Goal: Information Seeking & Learning: Check status

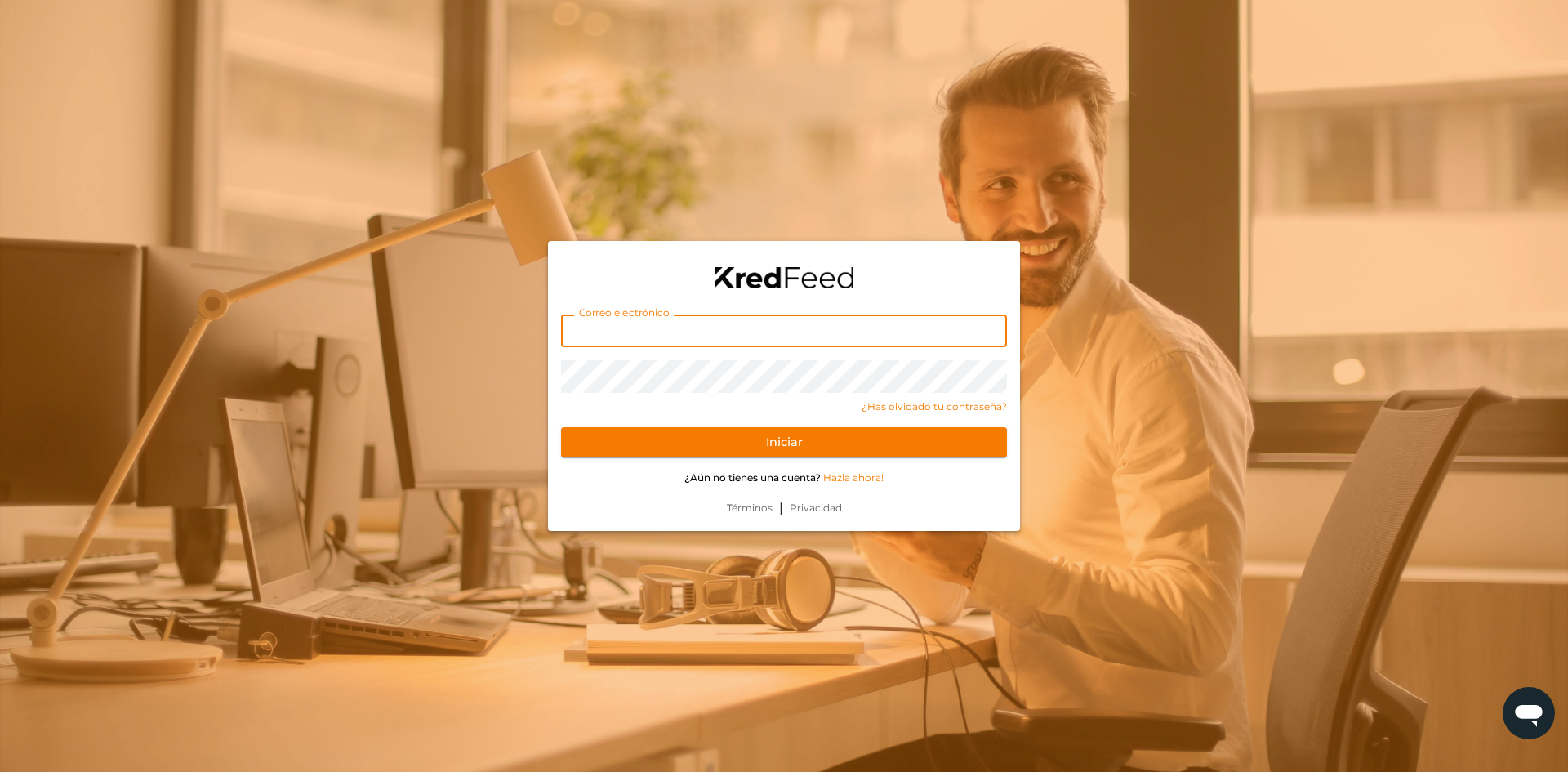
click at [807, 330] on input "text" at bounding box center [784, 331] width 446 height 33
type input "[PERSON_NAME][EMAIL_ADDRESS][DOMAIN_NAME]"
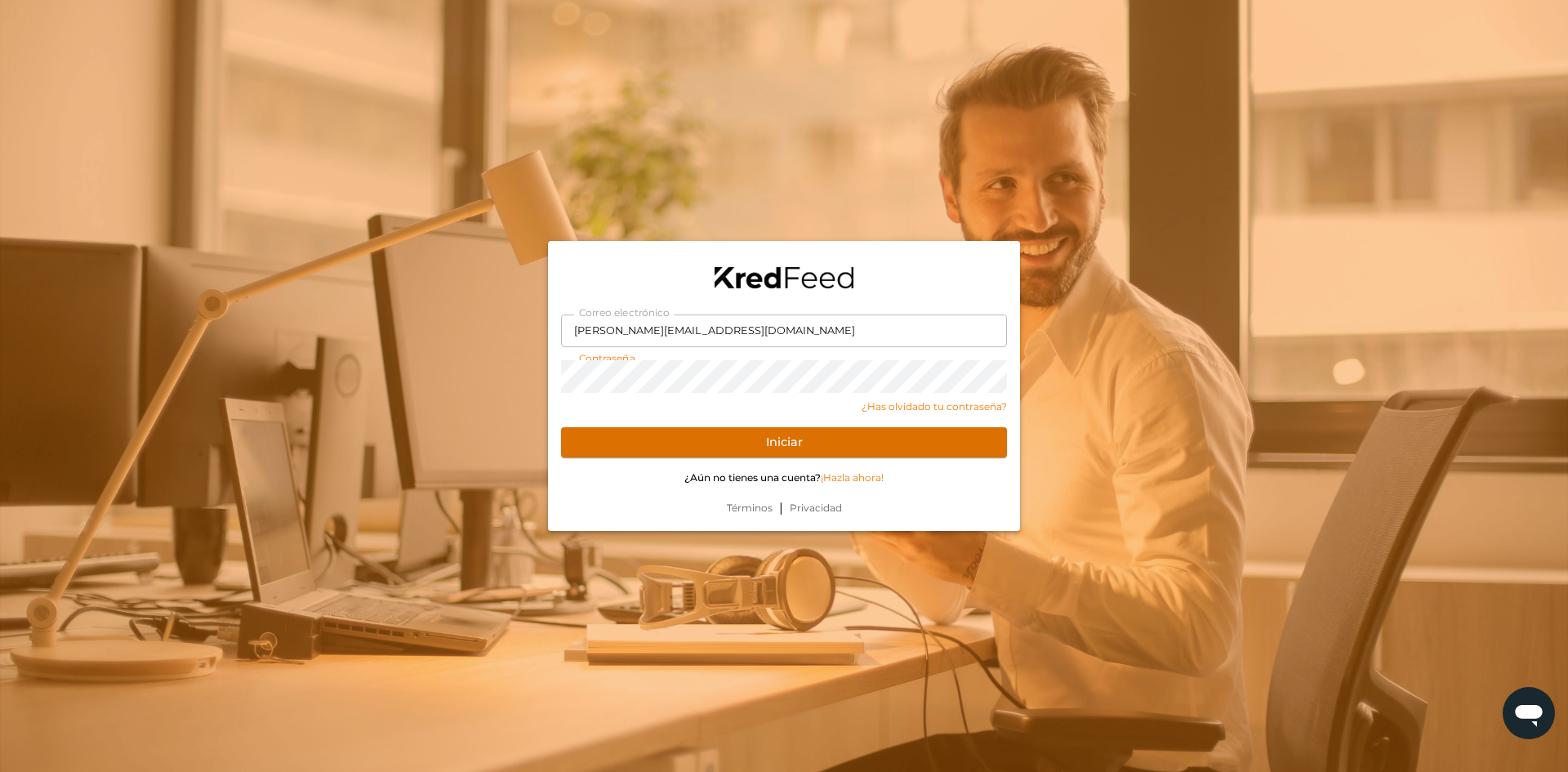
click at [780, 451] on button "Iniciar" at bounding box center [784, 443] width 446 height 31
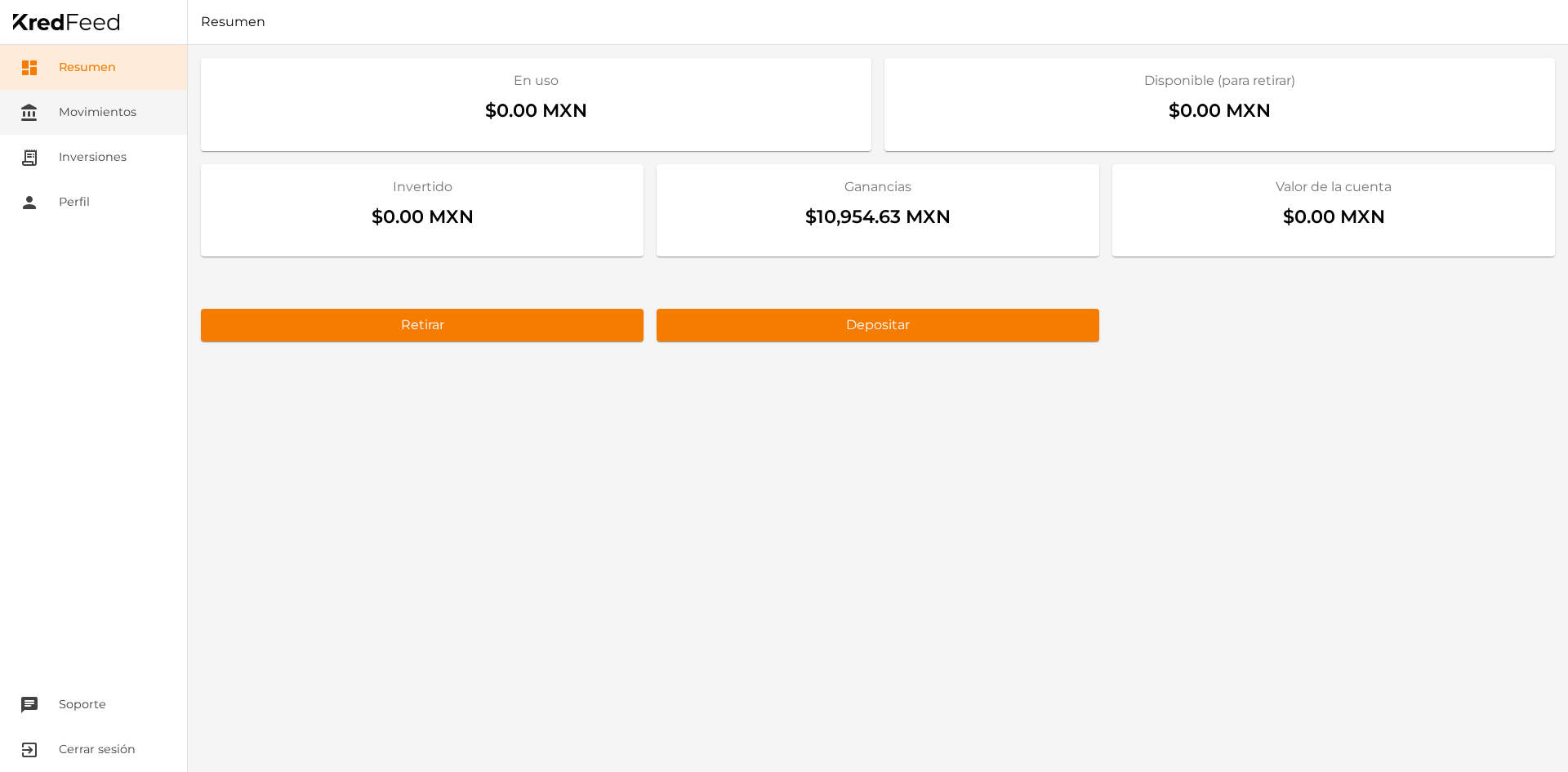
click at [129, 125] on link "account_balance Movimientos" at bounding box center [93, 112] width 187 height 45
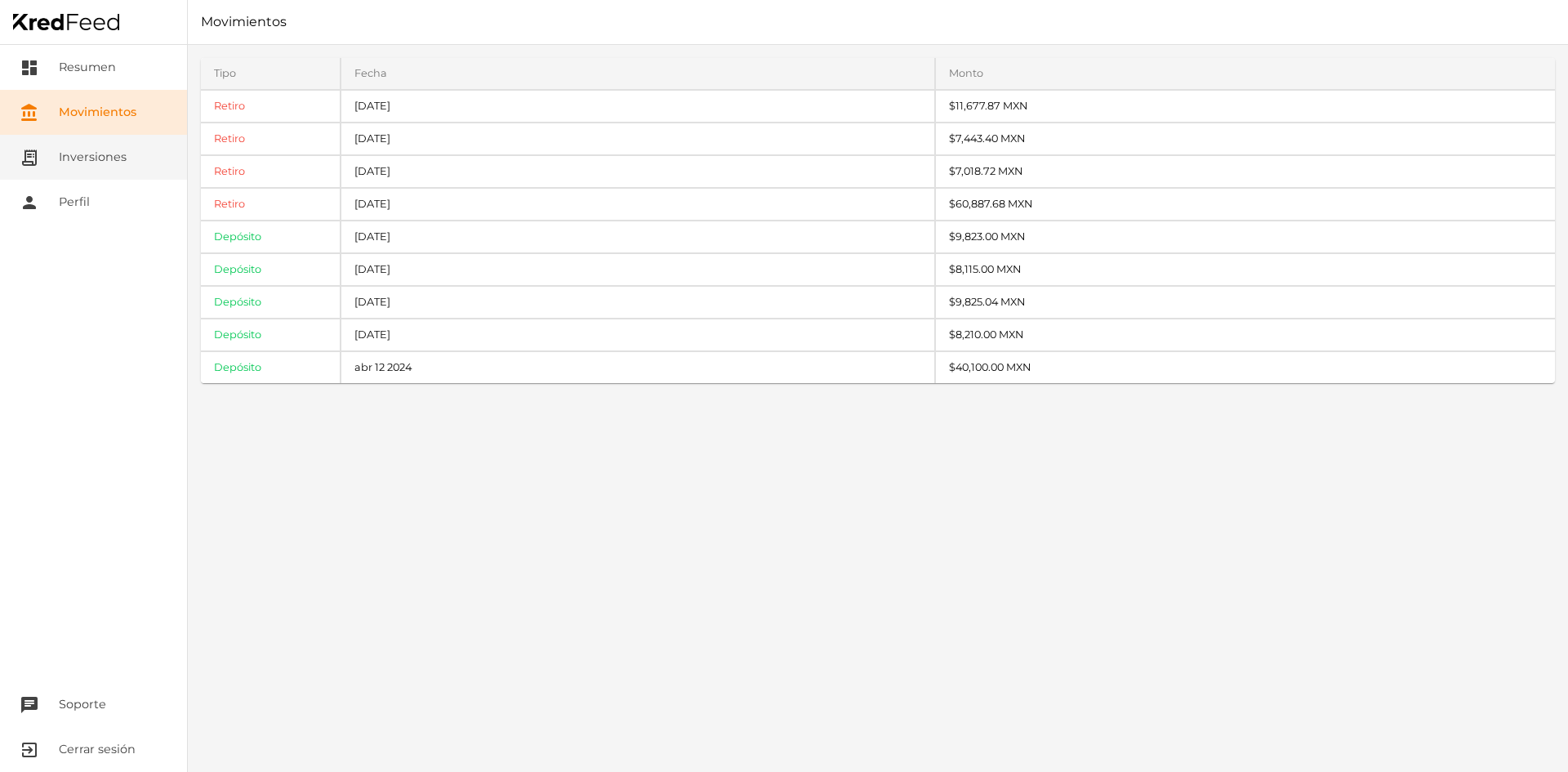
click at [76, 150] on link "receipt_long Inversiones" at bounding box center [93, 157] width 187 height 45
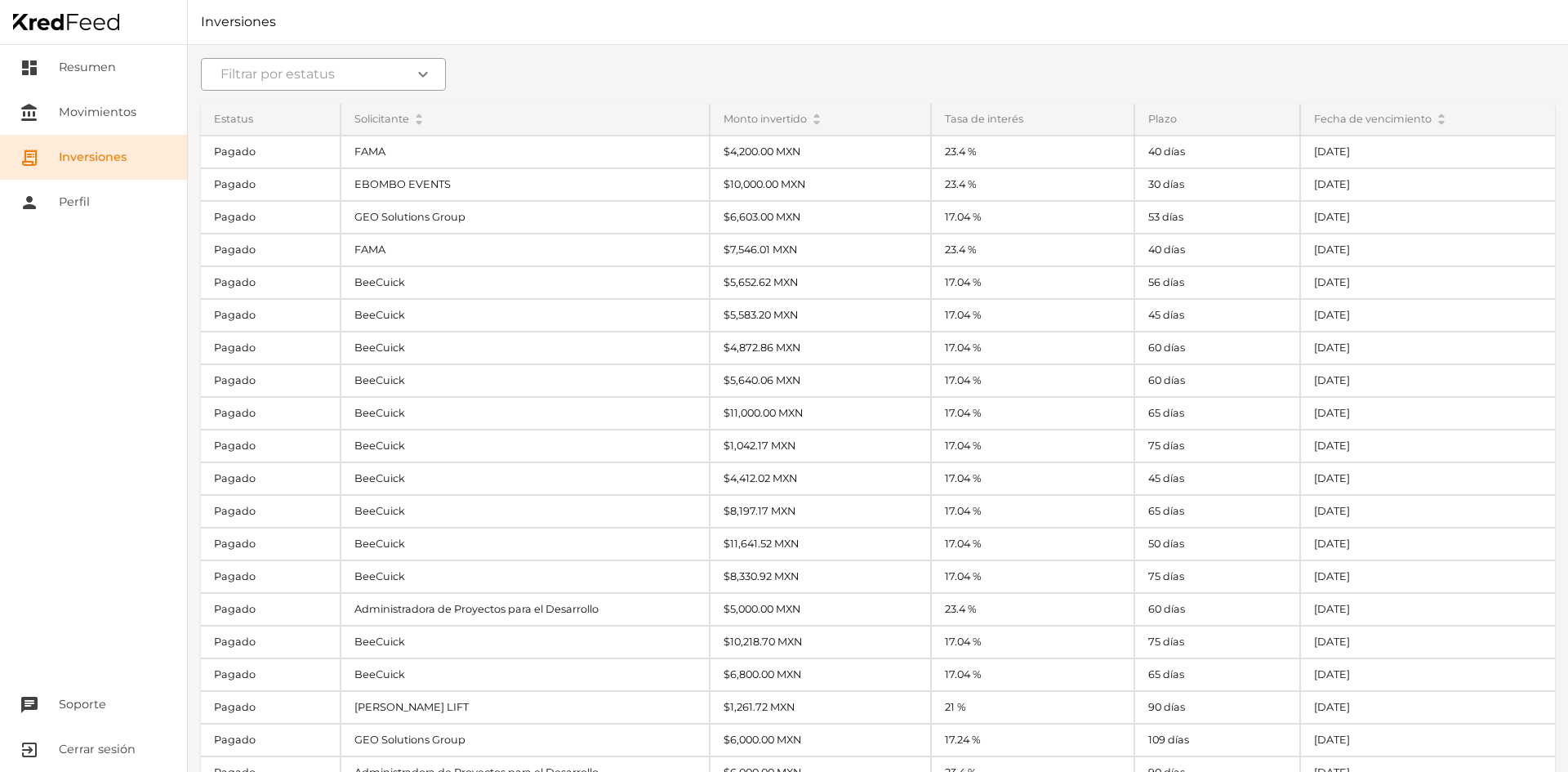
click at [422, 78] on icon "expand_more" at bounding box center [423, 74] width 20 height 20
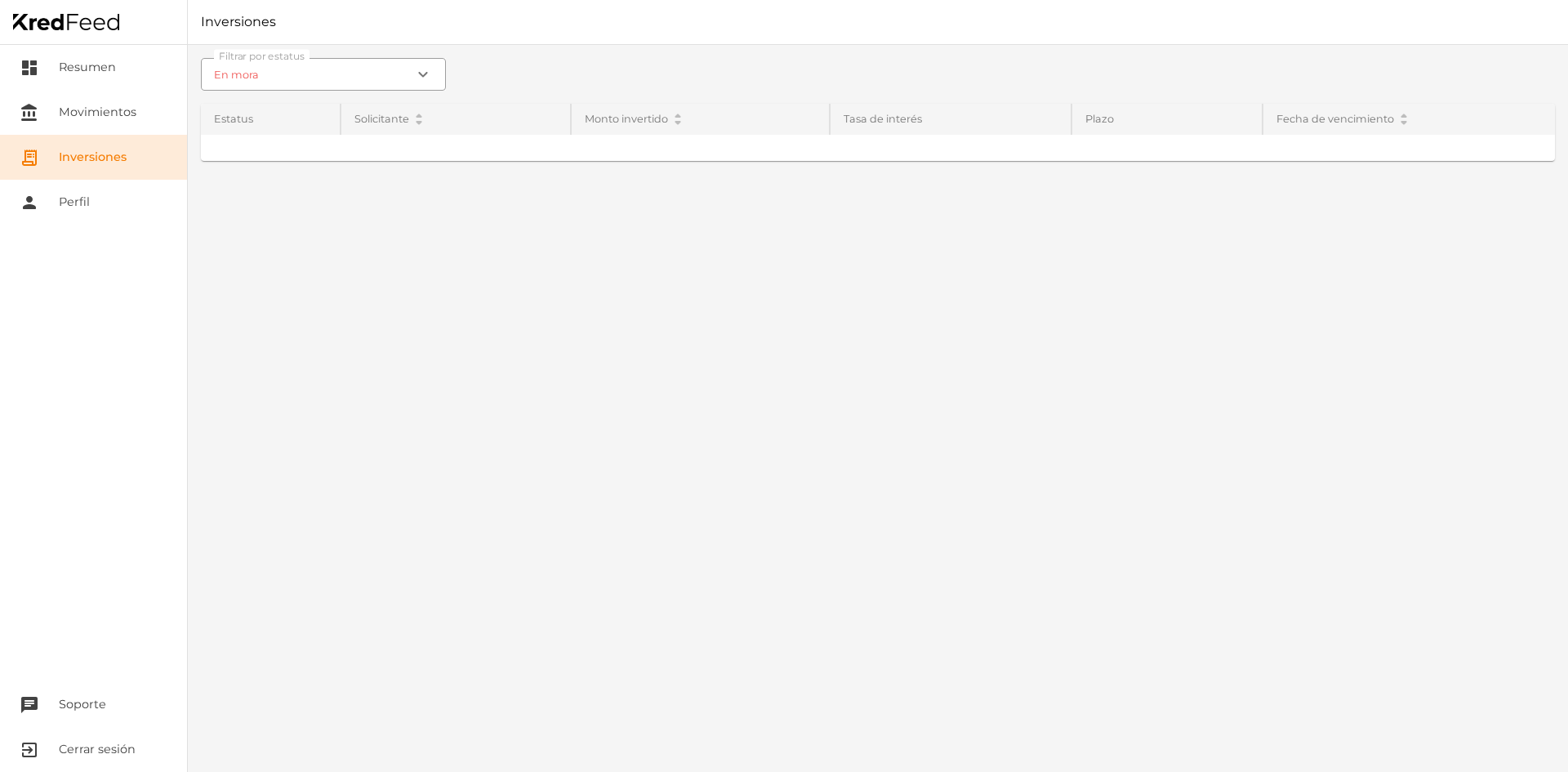
click at [308, 204] on div "Filtrar por estatus En [PERSON_NAME] expand_more Todos En proceso de fondeo Vig…" at bounding box center [878, 408] width 1380 height 727
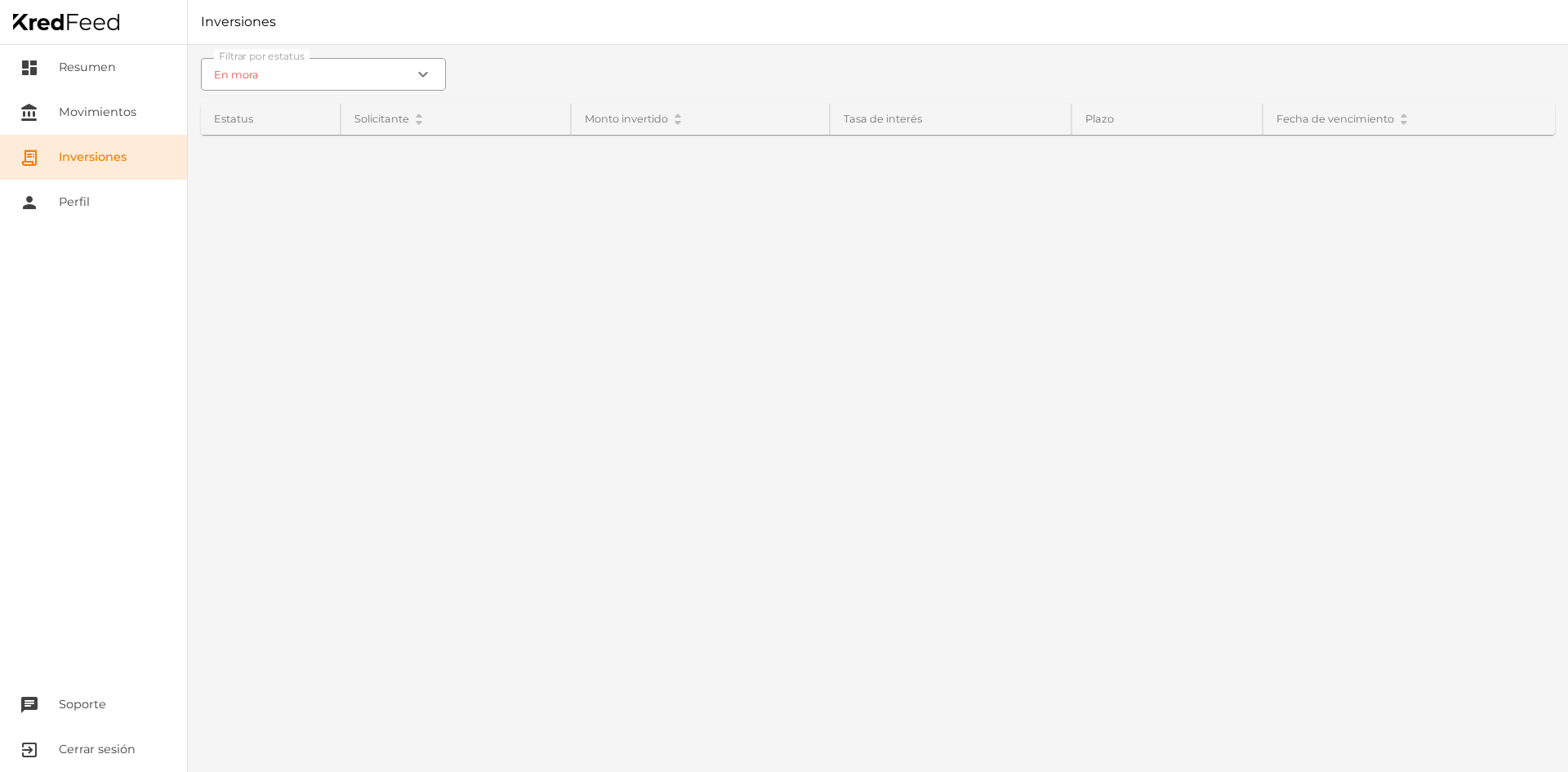
click at [416, 75] on icon "expand_more" at bounding box center [423, 74] width 20 height 20
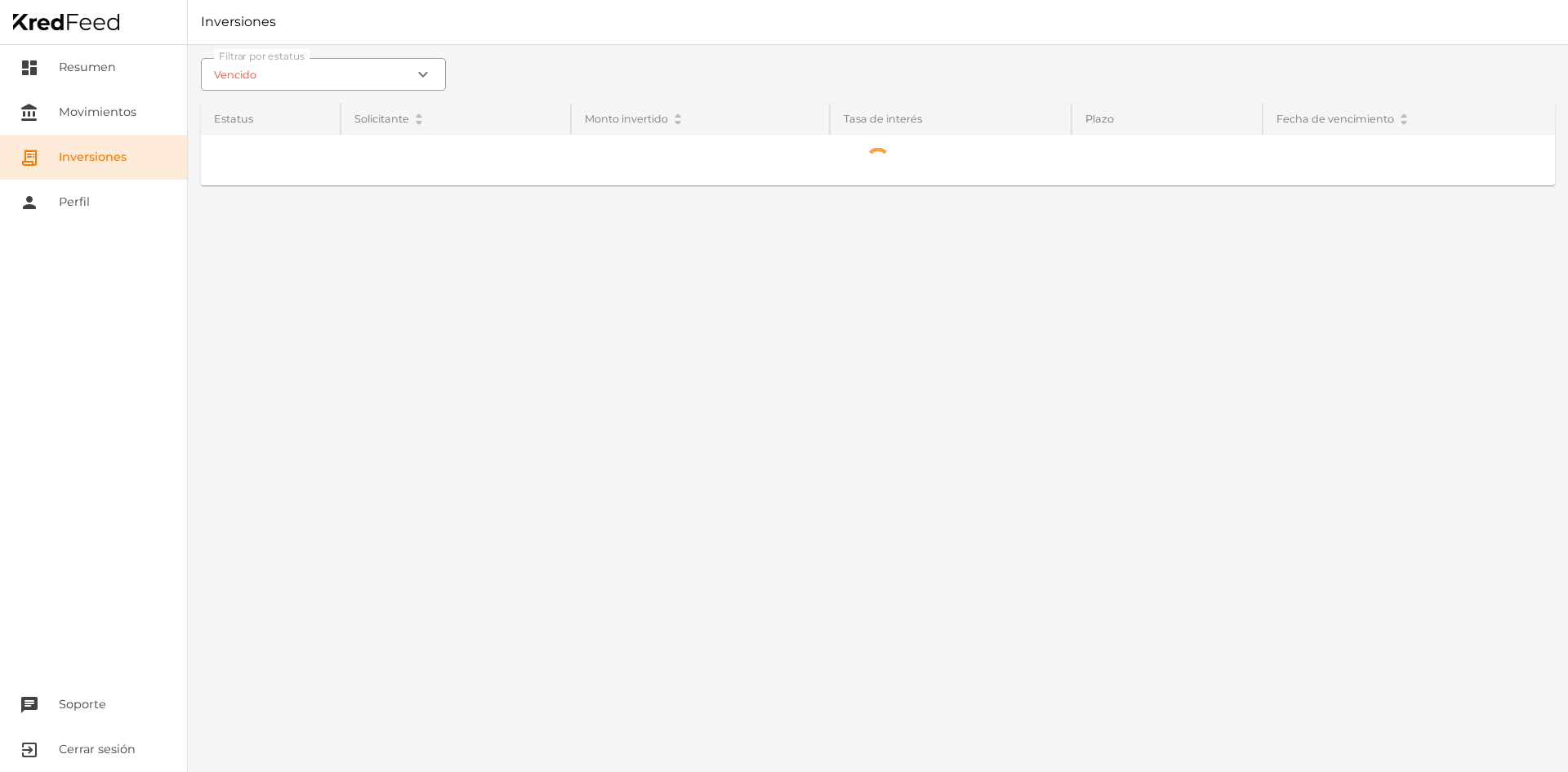
click at [275, 238] on div "Filtrar por estatus Vencido expand_more Todos En proceso de fondeo Vigente Paga…" at bounding box center [878, 408] width 1380 height 727
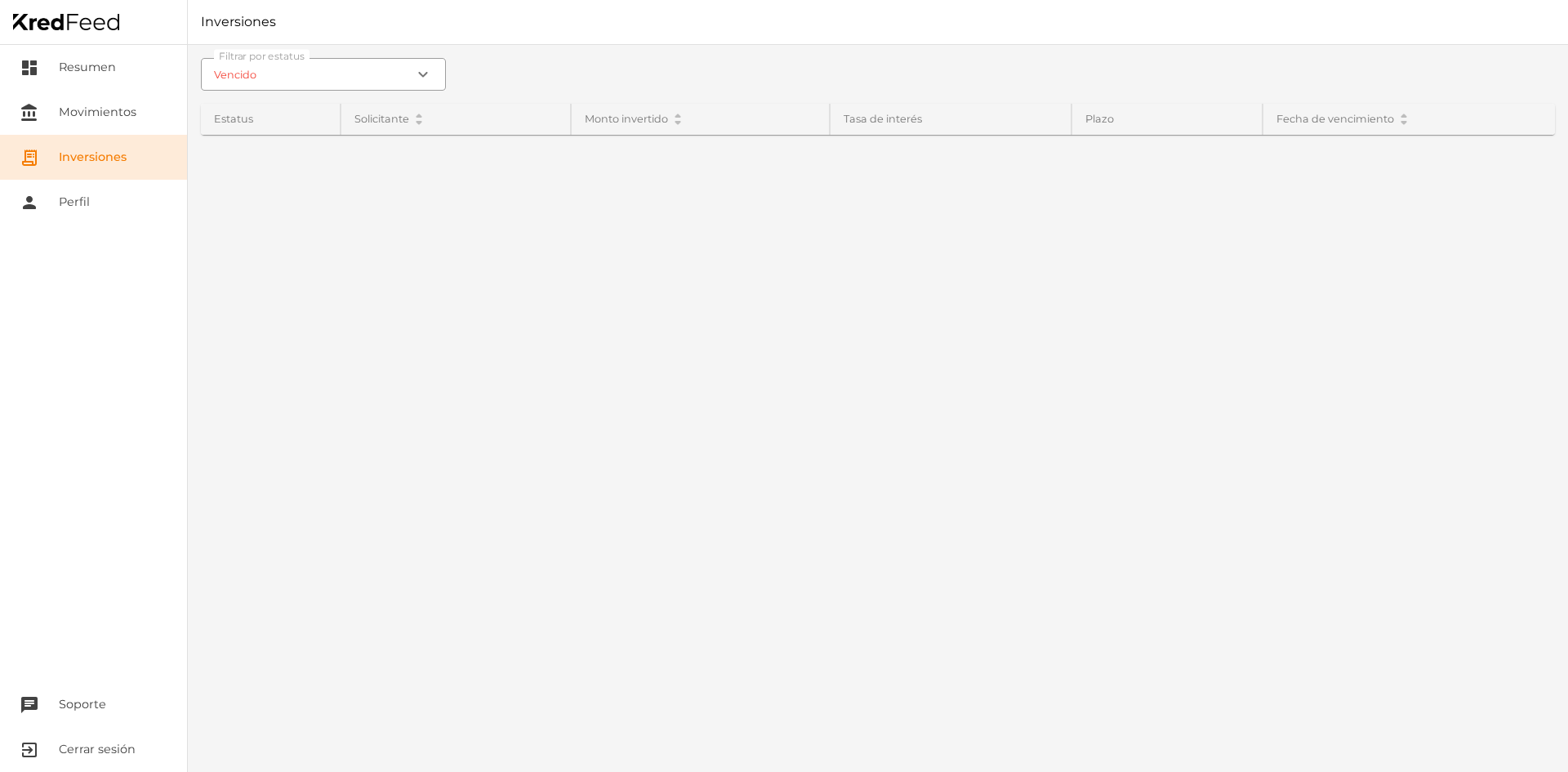
click at [430, 69] on icon "expand_more" at bounding box center [423, 74] width 20 height 20
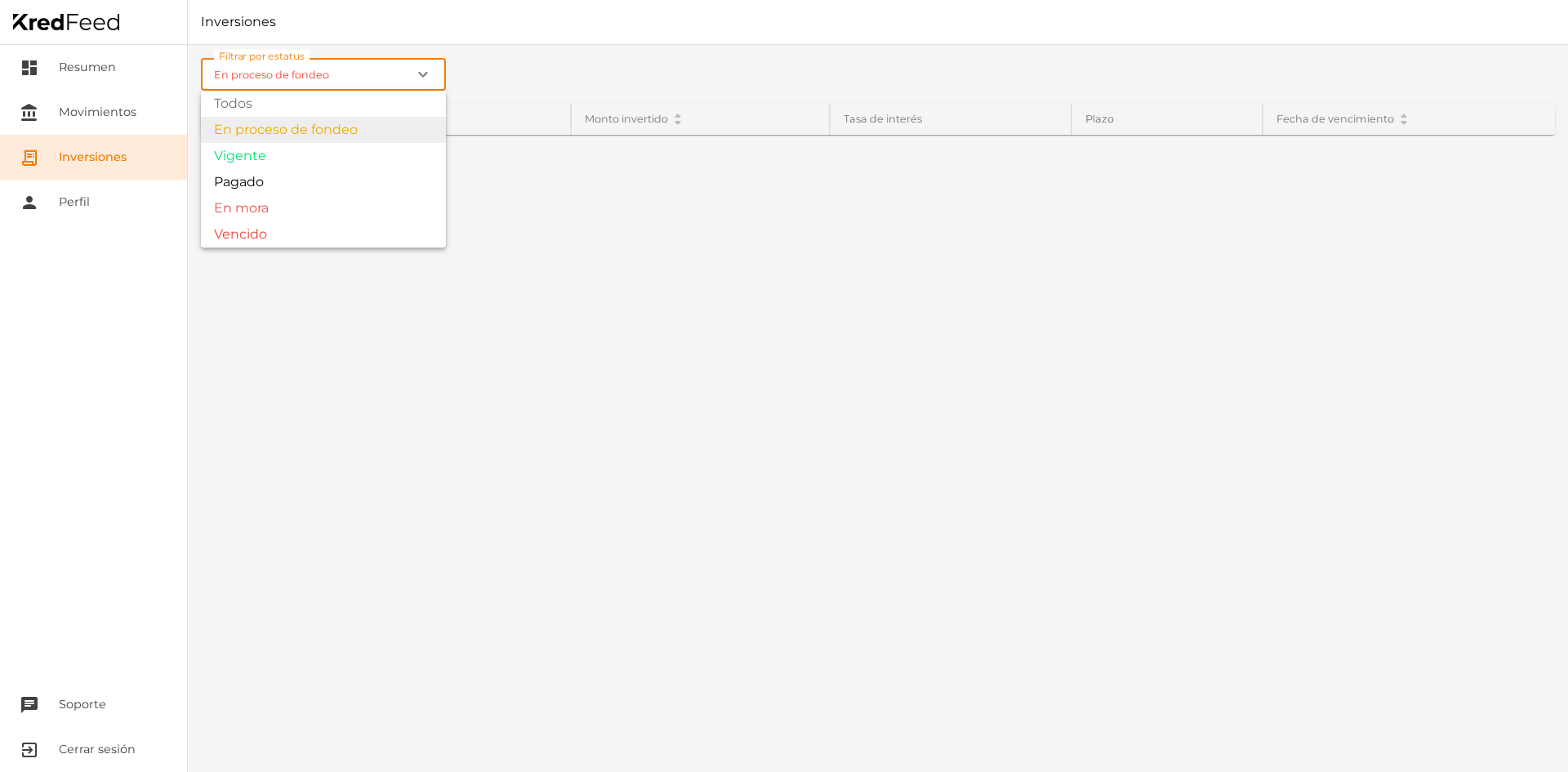
click at [315, 123] on div "Filtrar por estatus En proceso de fondeo expand_more Todos En proceso de fondeo…" at bounding box center [878, 408] width 1380 height 727
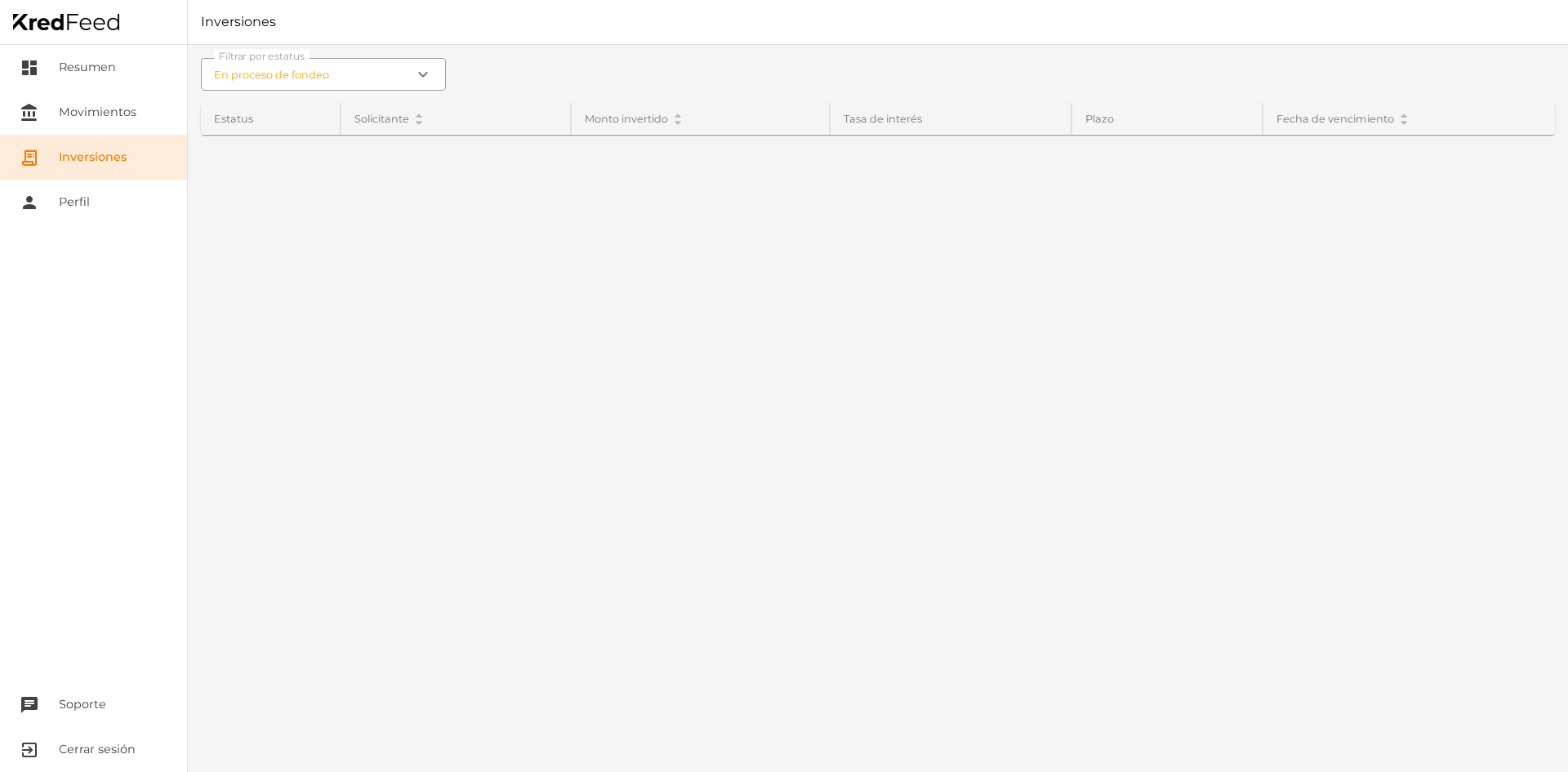
click at [403, 78] on input "En proceso de fondeo" at bounding box center [324, 74] width 245 height 33
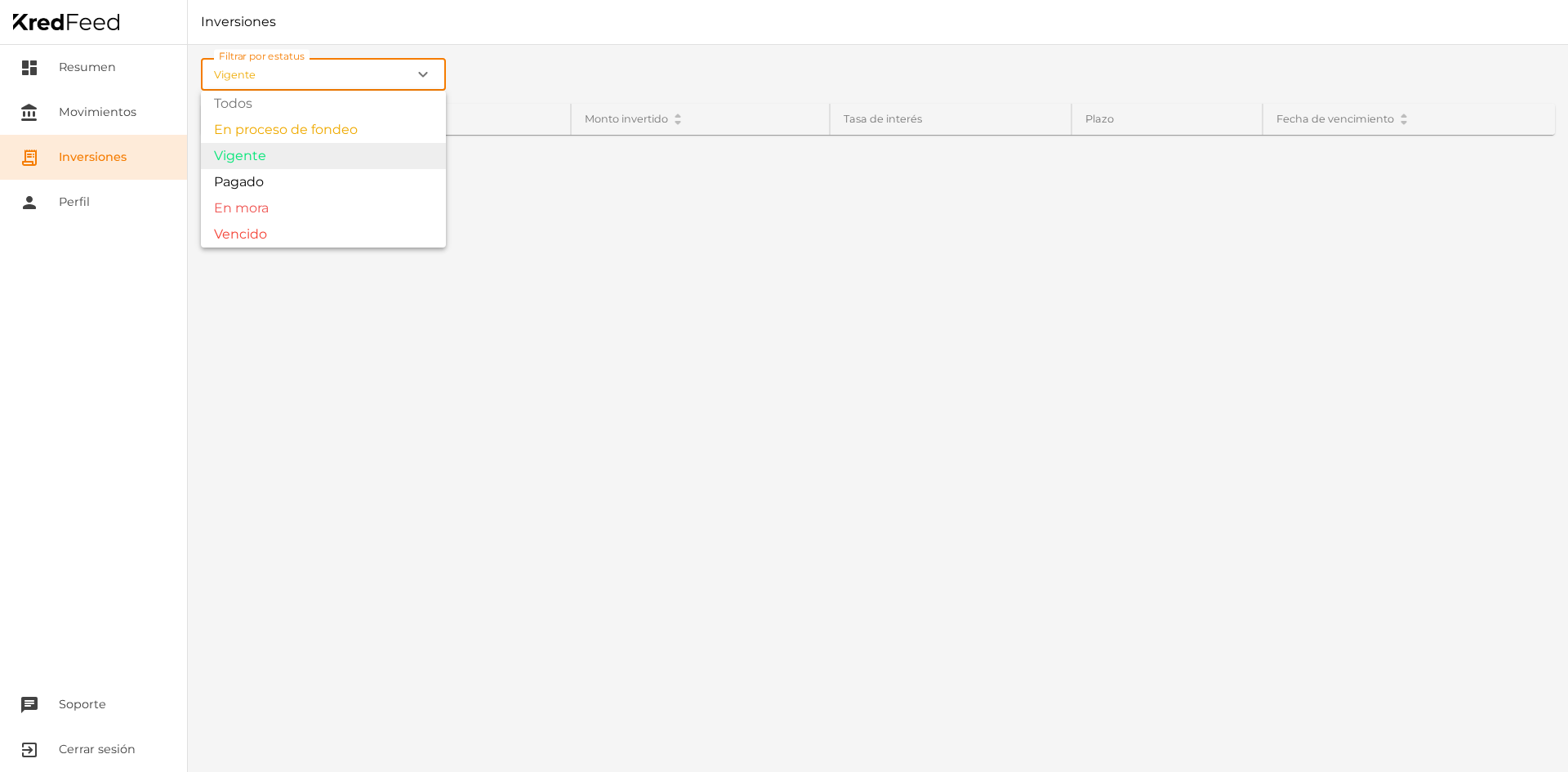
click at [261, 158] on div "Filtrar por estatus Vigente expand_more Todos En proceso de fondeo Vigente Paga…" at bounding box center [878, 408] width 1380 height 727
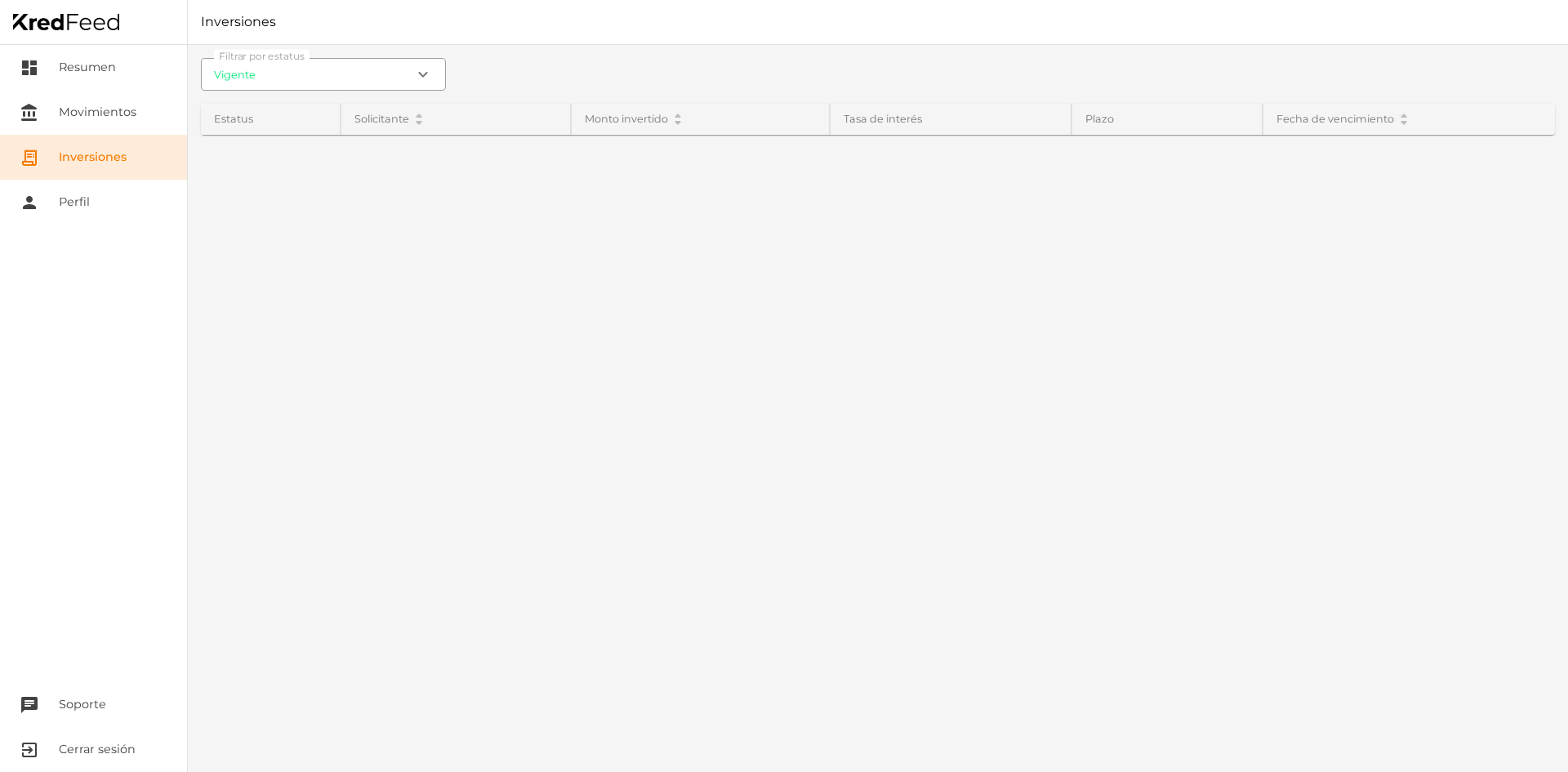
click at [360, 85] on input "Vigente" at bounding box center [324, 74] width 245 height 33
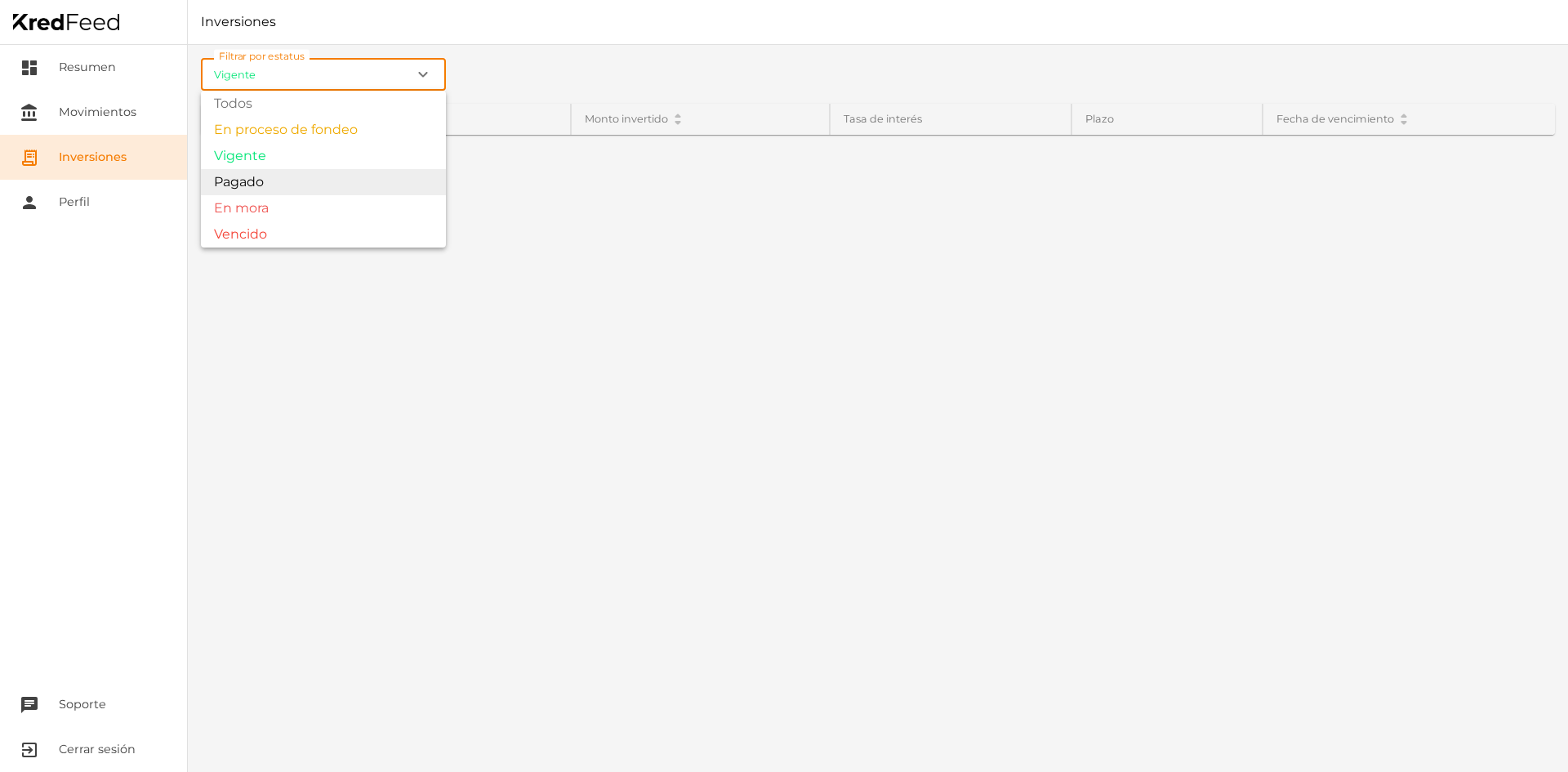
type input "Pagado"
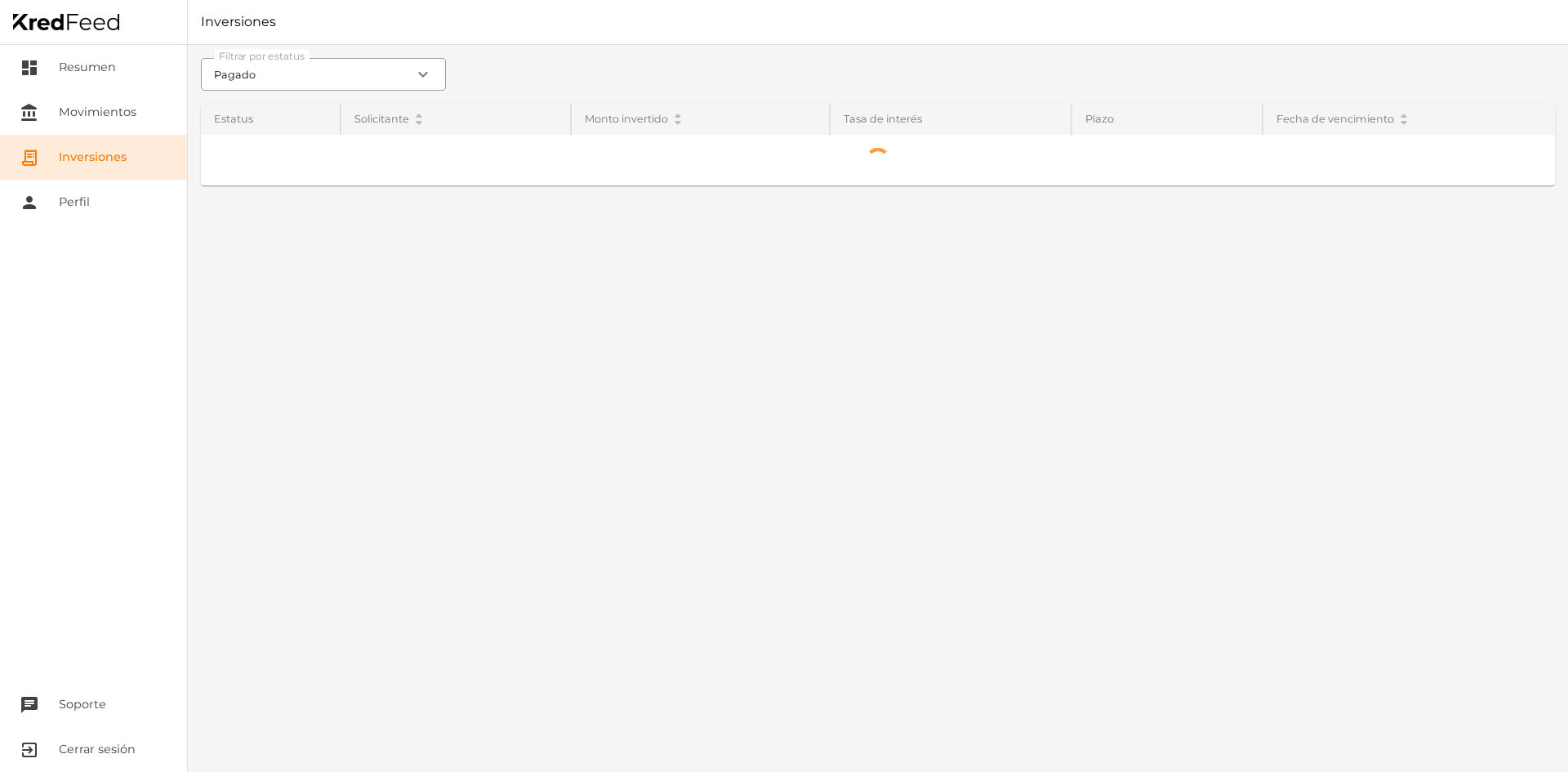
click at [290, 185] on div "Filtrar por estatus Pagado expand_more Todos En proceso de fondeo Vigente Pagad…" at bounding box center [878, 408] width 1380 height 727
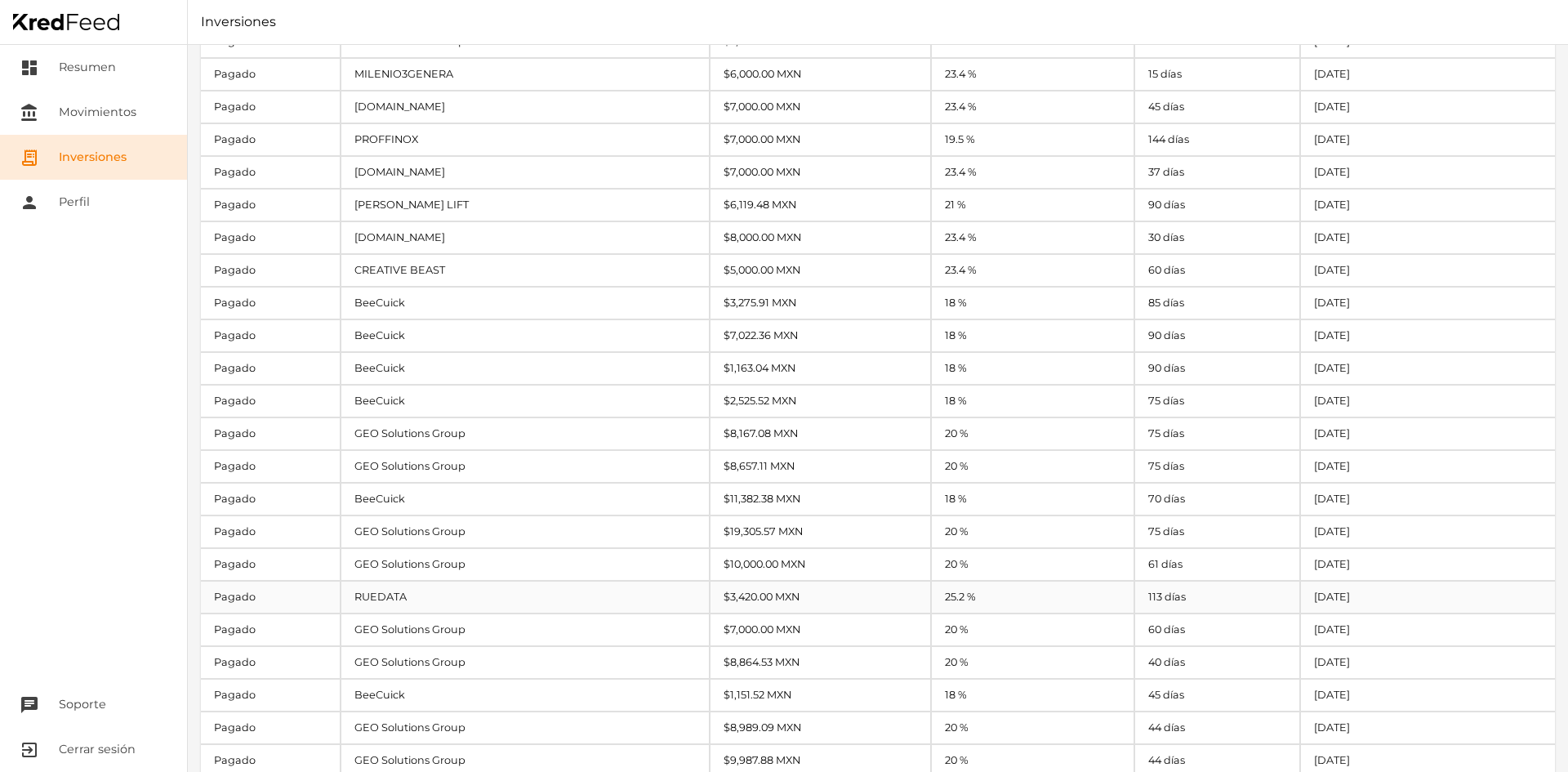
scroll to position [1060, 0]
click at [87, 208] on link "person Perfil" at bounding box center [93, 202] width 187 height 45
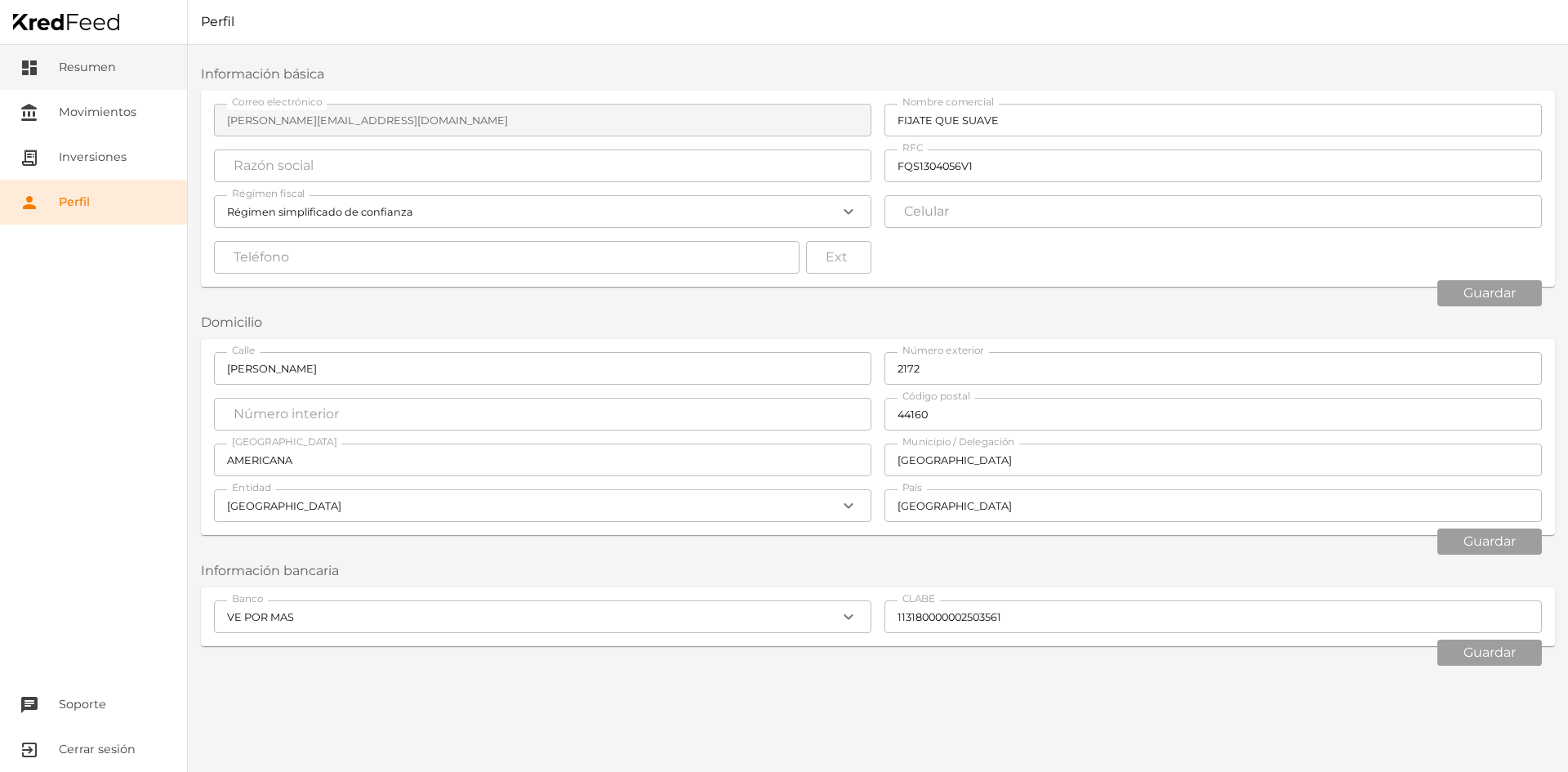
click at [84, 70] on link "dashboard Resumen" at bounding box center [93, 67] width 187 height 45
